Goal: Navigation & Orientation: Find specific page/section

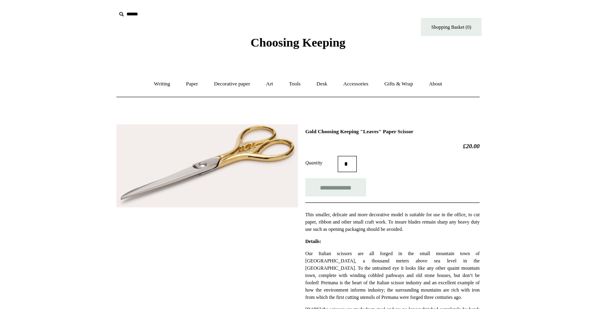
scroll to position [13, 0]
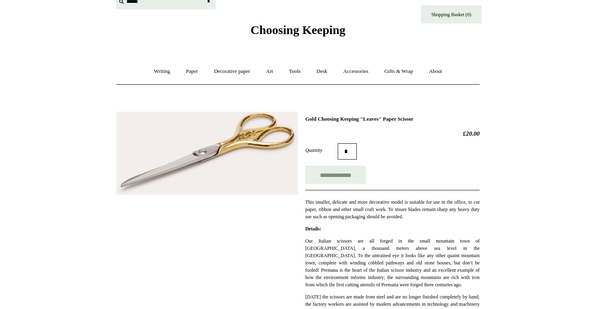
click at [132, 4] on input "text" at bounding box center [166, 1] width 100 height 15
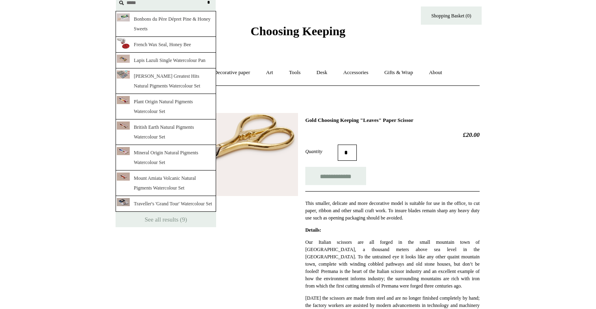
type input "*****"
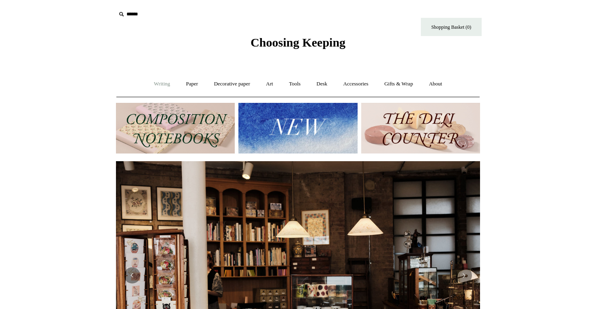
click at [163, 84] on link "Writing +" at bounding box center [162, 83] width 31 height 21
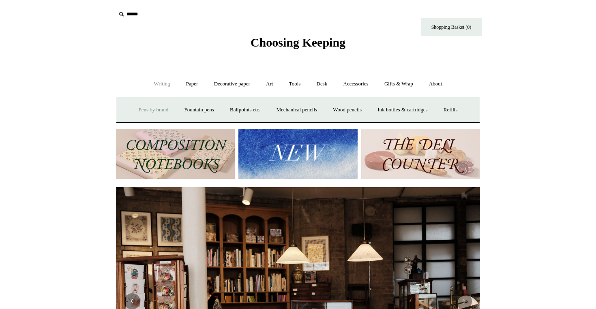
click at [164, 110] on link "Pens by brand +" at bounding box center [153, 109] width 45 height 21
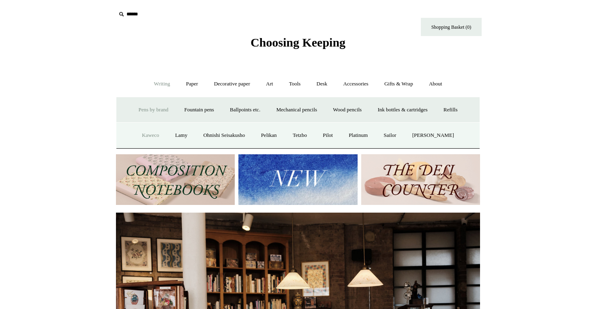
click at [157, 133] on link "Kaweco" at bounding box center [151, 135] width 32 height 21
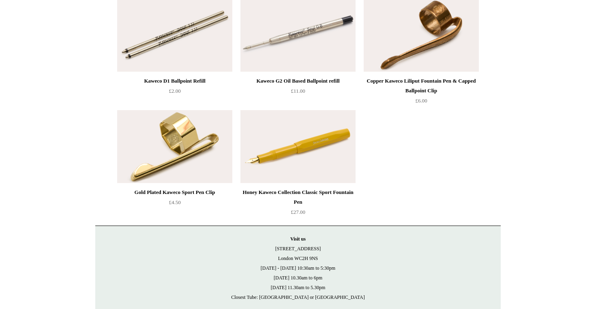
scroll to position [4228, 0]
